Goal: Complete application form: Complete application form

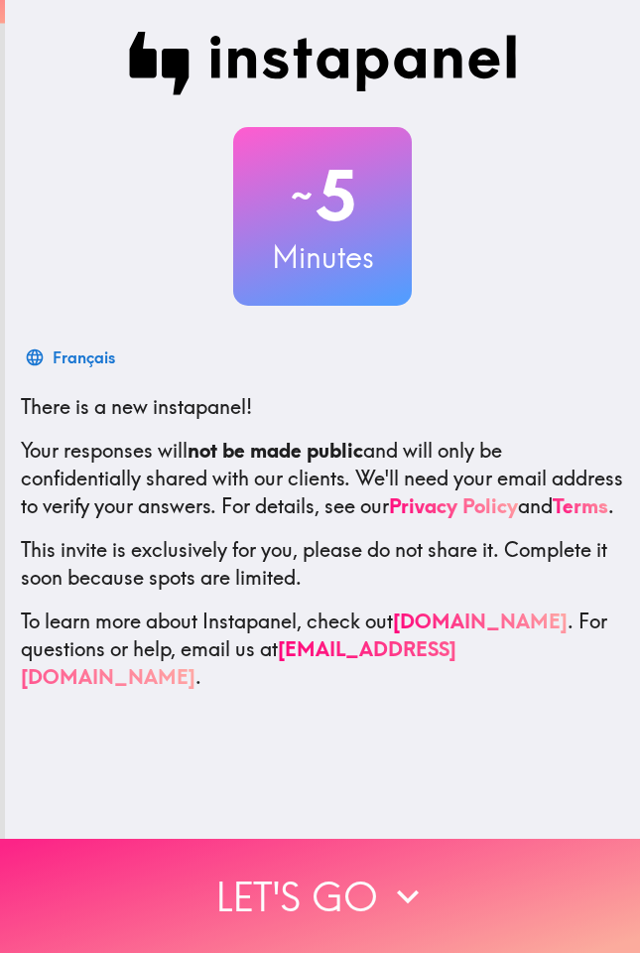
click at [373, 892] on button "Let's go" at bounding box center [320, 895] width 640 height 114
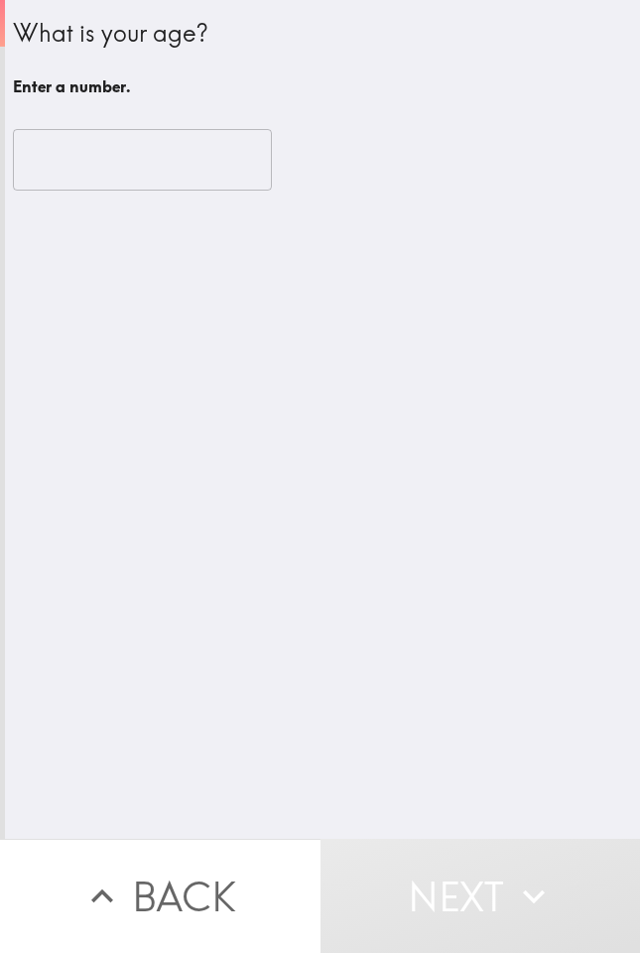
click at [136, 160] on input "number" at bounding box center [142, 160] width 259 height 62
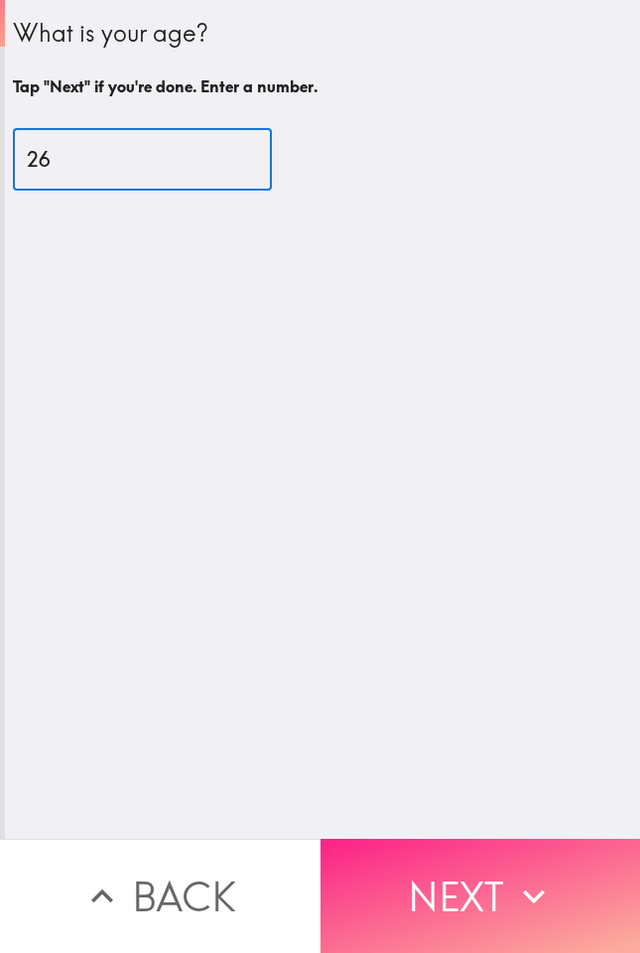
type input "26"
click at [481, 852] on button "Next" at bounding box center [481, 895] width 321 height 114
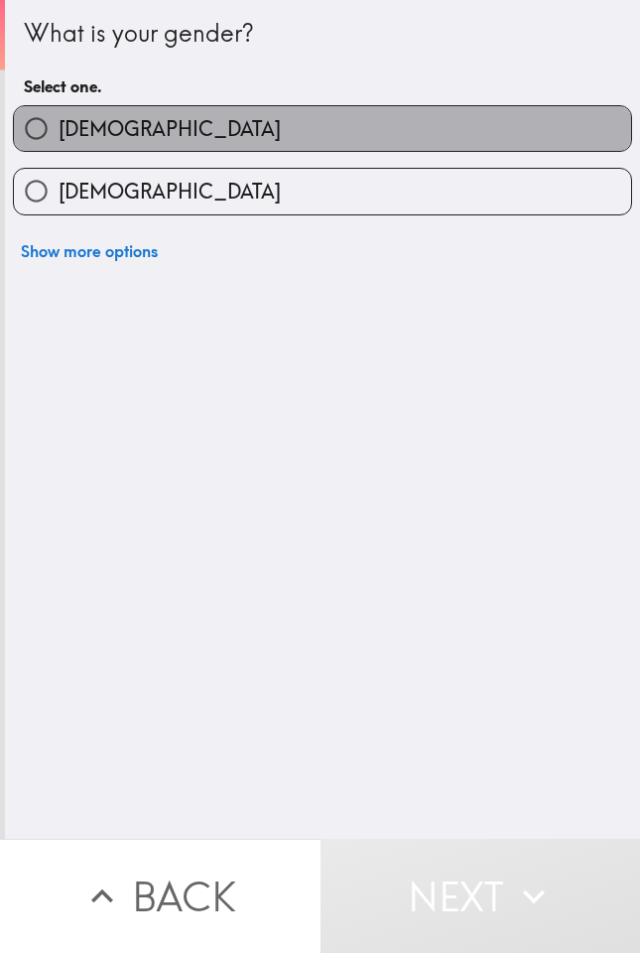
click at [114, 131] on label "[DEMOGRAPHIC_DATA]" at bounding box center [322, 128] width 617 height 45
click at [59, 131] on input "[DEMOGRAPHIC_DATA]" at bounding box center [36, 128] width 45 height 45
radio input "true"
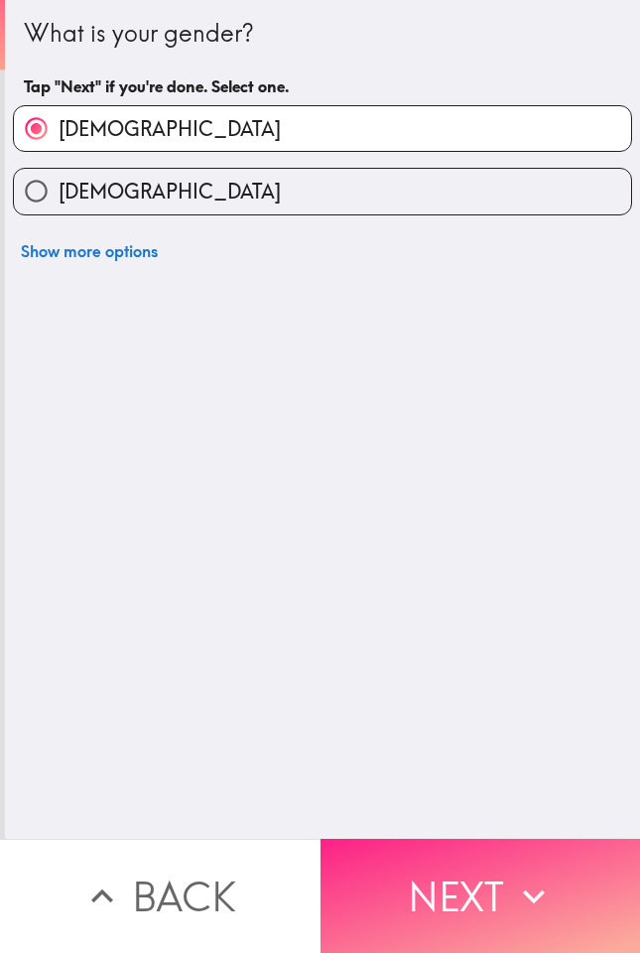
click at [451, 859] on button "Next" at bounding box center [481, 895] width 321 height 114
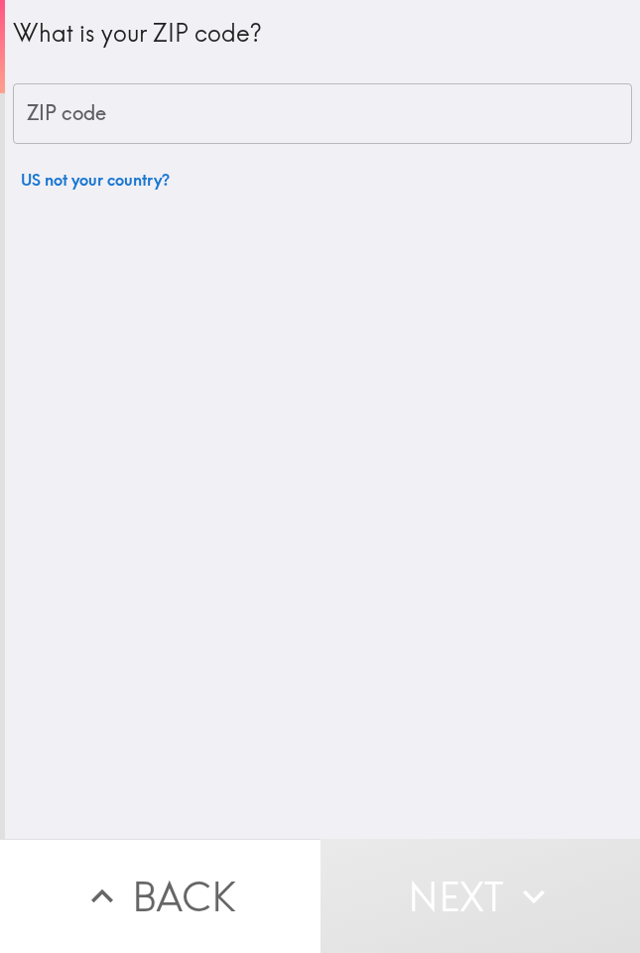
click at [68, 112] on input "ZIP code" at bounding box center [322, 114] width 619 height 62
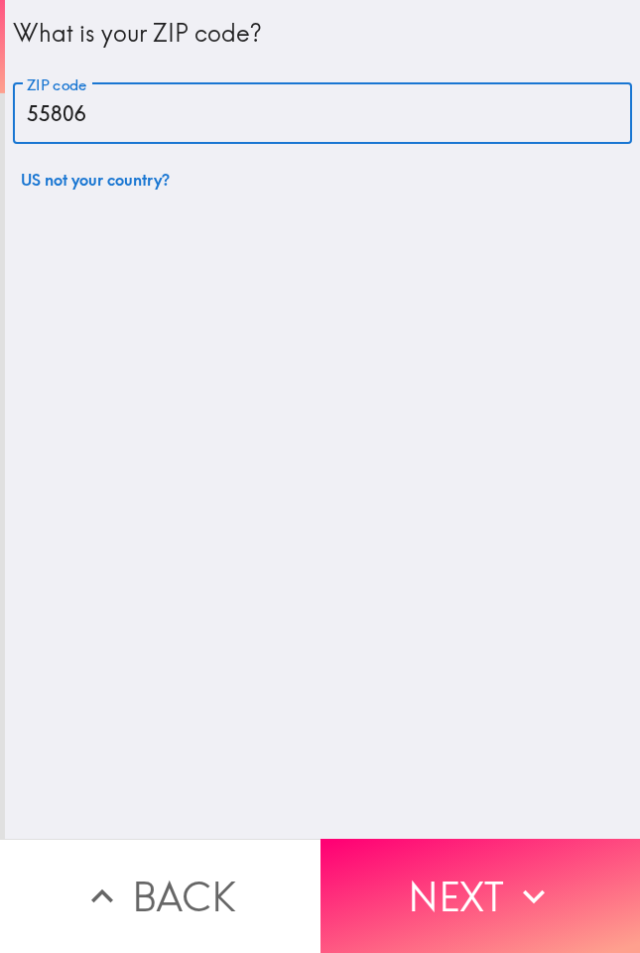
type input "55806"
click at [531, 916] on icon "button" at bounding box center [534, 896] width 44 height 44
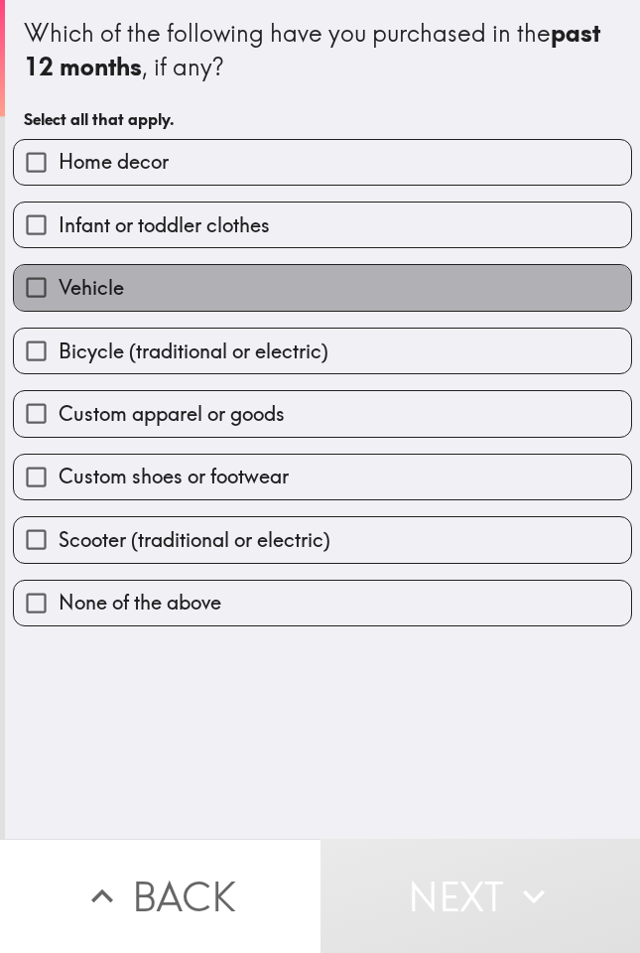
click at [157, 293] on label "Vehicle" at bounding box center [322, 287] width 617 height 45
click at [59, 293] on input "Vehicle" at bounding box center [36, 287] width 45 height 45
checkbox input "true"
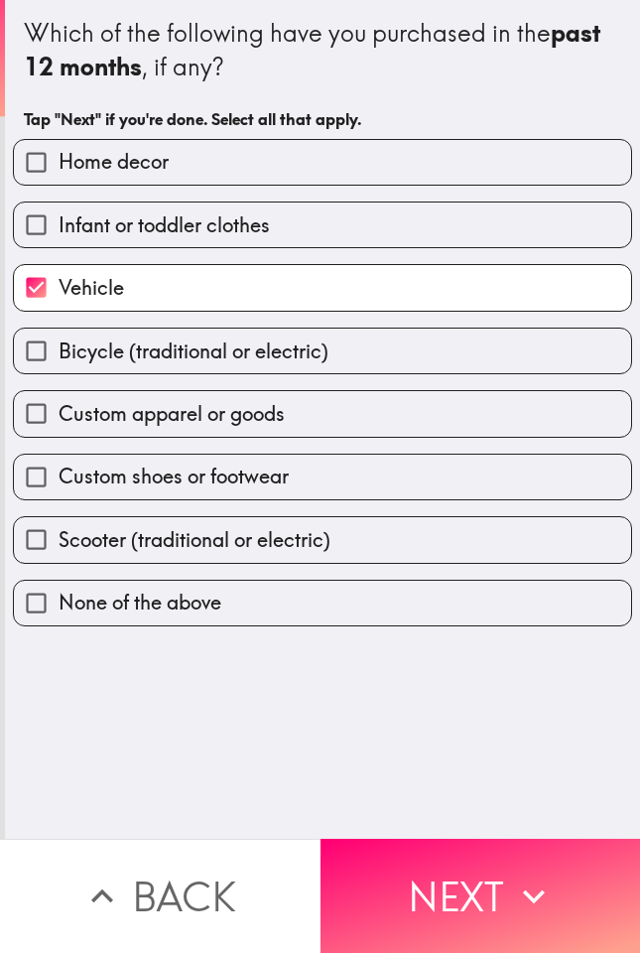
click at [108, 168] on span "Home decor" at bounding box center [114, 162] width 110 height 28
click at [59, 168] on input "Home decor" at bounding box center [36, 162] width 45 height 45
checkbox input "true"
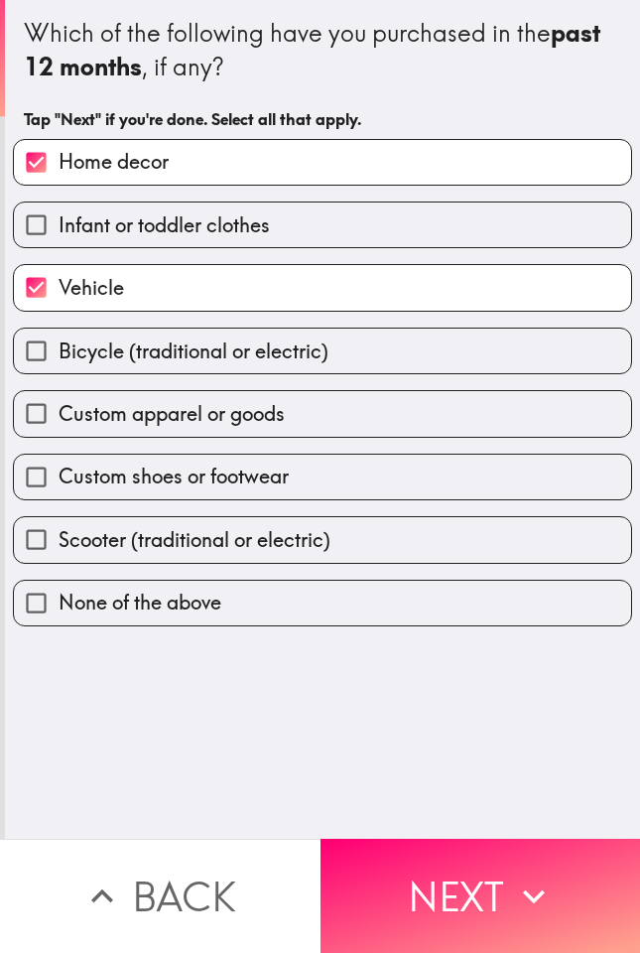
click at [512, 886] on icon "button" at bounding box center [534, 896] width 44 height 44
